Goal: Task Accomplishment & Management: Complete application form

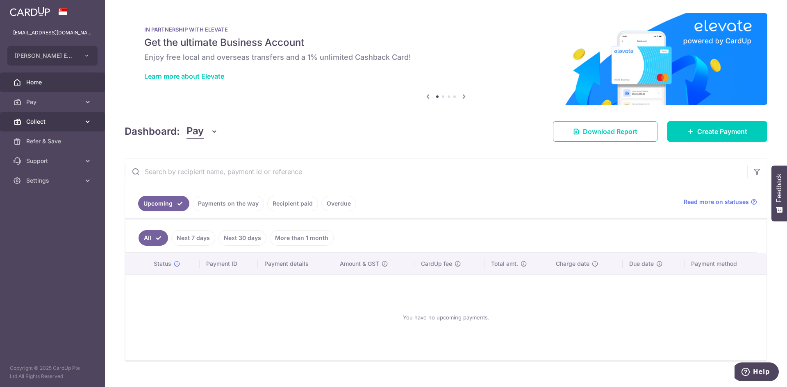
click at [79, 121] on span "Collect" at bounding box center [53, 122] width 54 height 8
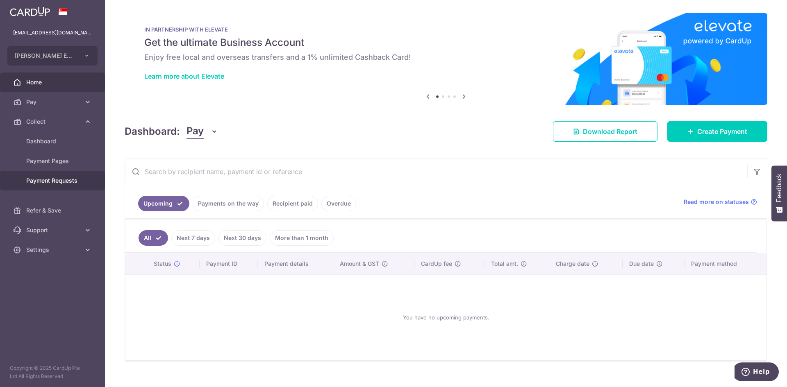
click at [58, 180] on span "Payment Requests" at bounding box center [53, 181] width 54 height 8
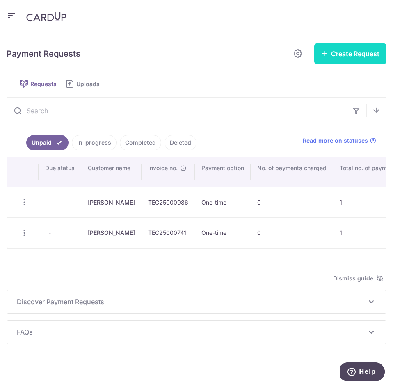
click at [341, 56] on button "Create Request" at bounding box center [350, 53] width 72 height 20
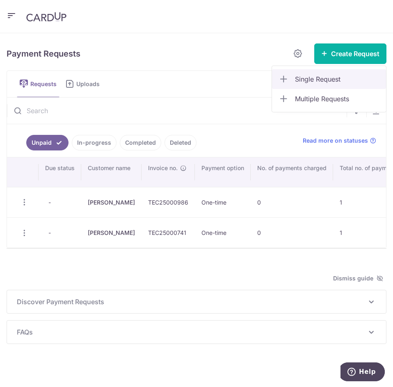
click at [323, 75] on span "Single Request" at bounding box center [337, 79] width 84 height 10
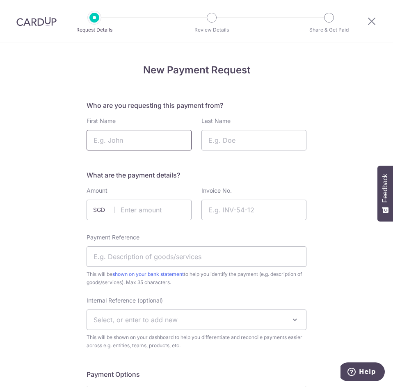
click at [129, 144] on input "First Name" at bounding box center [138, 140] width 105 height 20
type input "Stella"
click at [253, 138] on input "Last Name" at bounding box center [253, 140] width 105 height 20
type input "Yan"
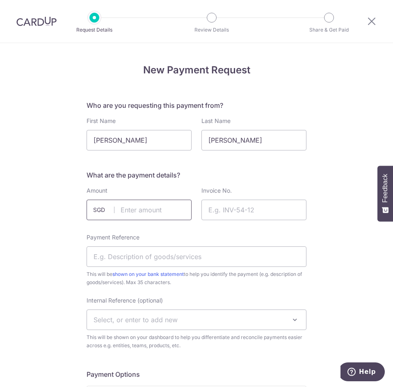
click at [137, 212] on input "text" at bounding box center [138, 210] width 105 height 20
type input "273.81"
click at [249, 207] on input "Invoice No." at bounding box center [253, 210] width 105 height 20
type input "T"
paste input "TEC25-003008"
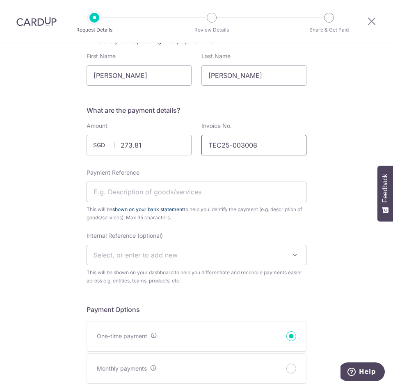
scroll to position [82, 0]
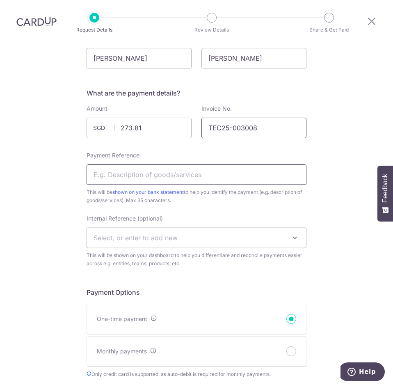
type input "TEC25-003008"
click at [129, 169] on input "Payment Reference" at bounding box center [196, 174] width 220 height 20
type input "S"
type input "Solutions"
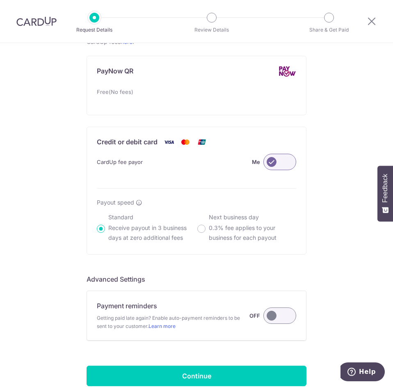
scroll to position [526, 0]
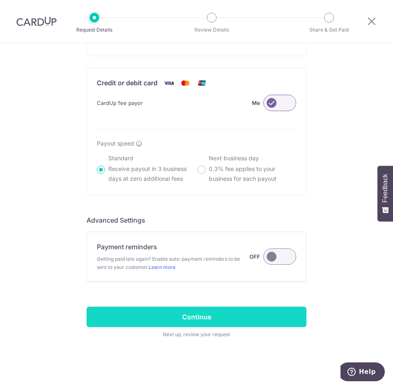
click at [180, 316] on input "Continue" at bounding box center [196, 317] width 220 height 20
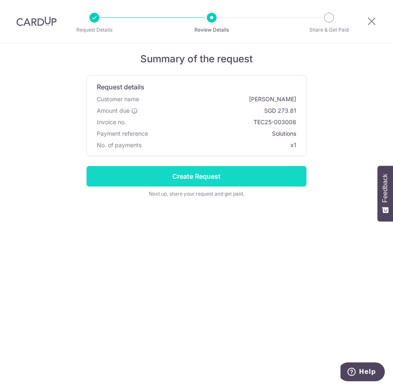
click at [205, 180] on input "Create Request" at bounding box center [196, 176] width 220 height 20
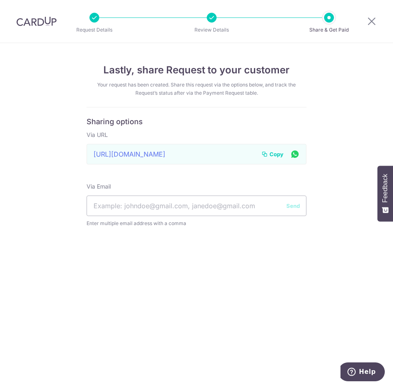
drag, startPoint x: 269, startPoint y: 153, endPoint x: 90, endPoint y: 223, distance: 192.4
click at [269, 152] on button "Copy" at bounding box center [272, 154] width 22 height 8
click at [369, 18] on icon at bounding box center [371, 21] width 10 height 10
